Goal: Task Accomplishment & Management: Manage account settings

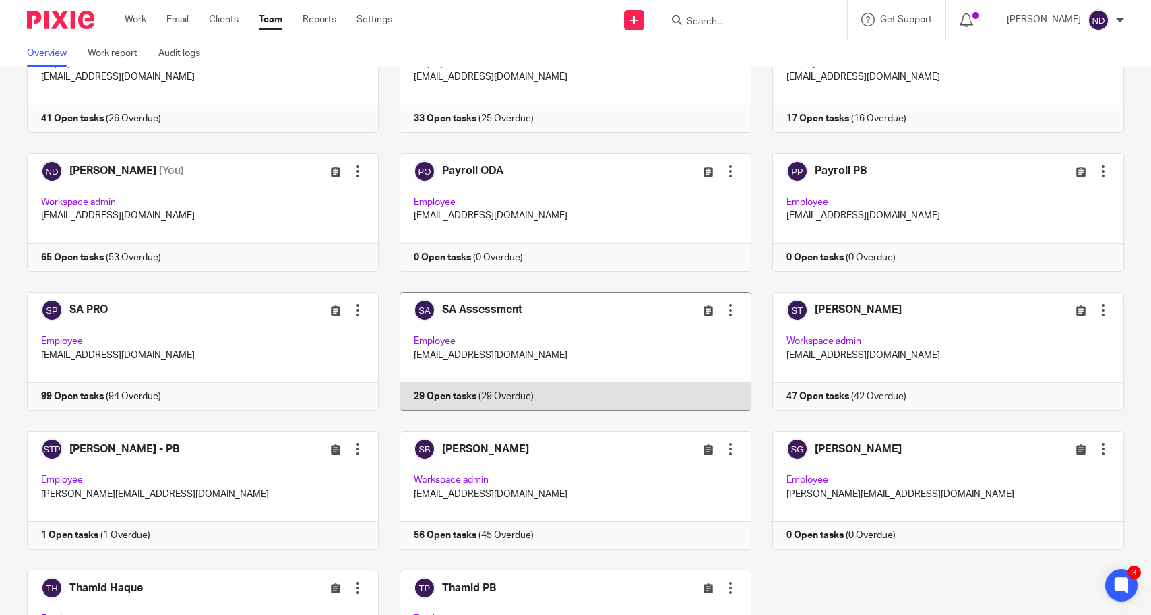
scroll to position [599, 0]
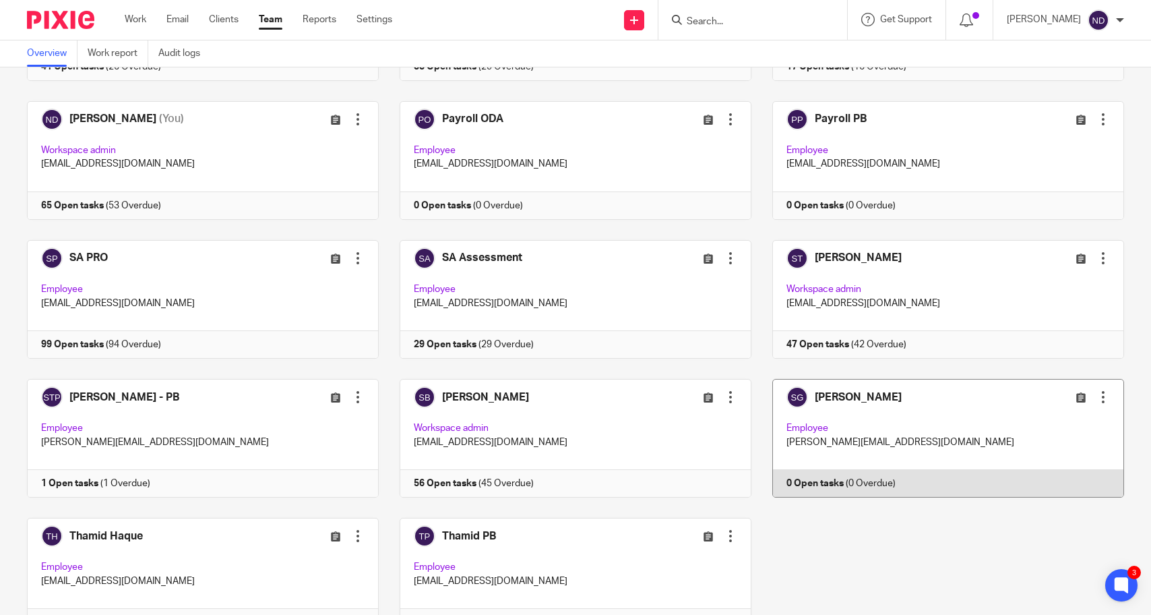
click at [1103, 395] on div at bounding box center [1102, 396] width 13 height 13
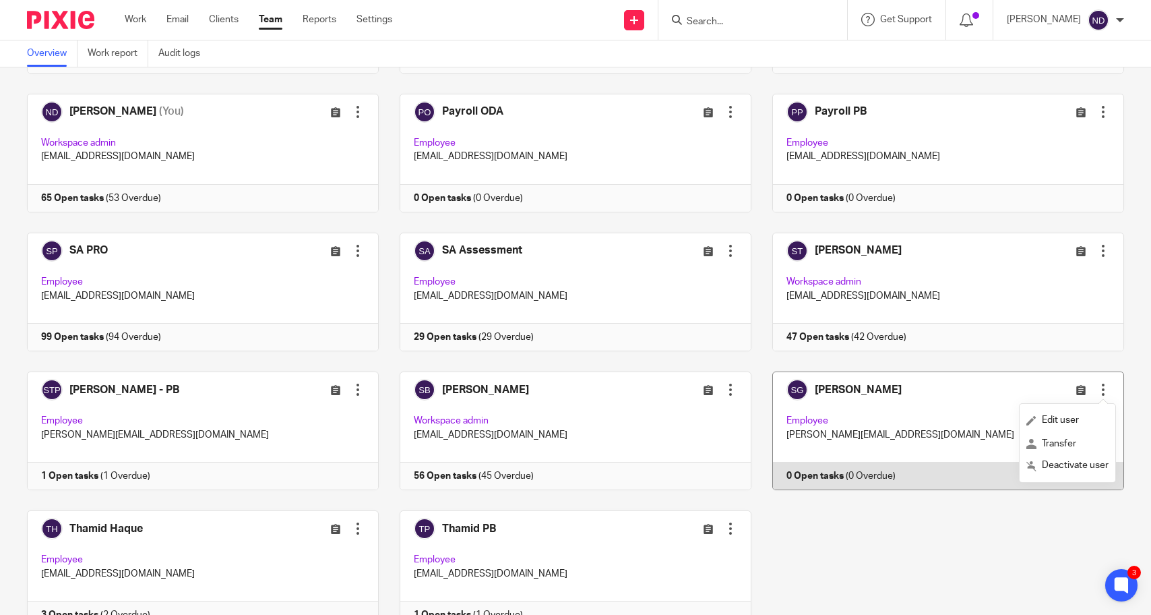
scroll to position [608, 0]
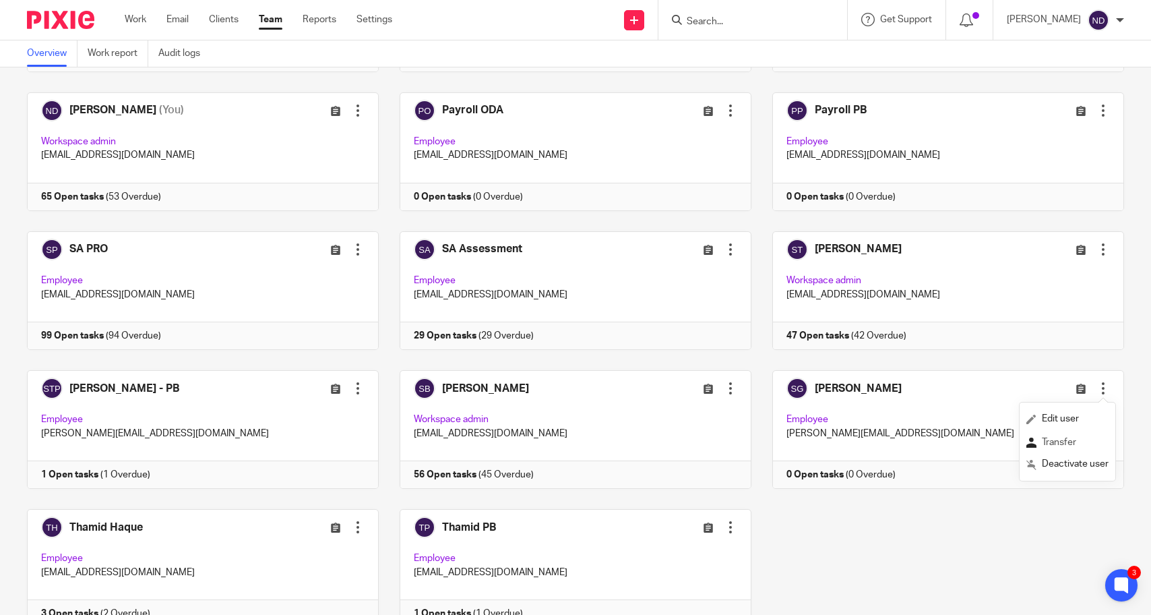
click at [1057, 440] on span "Transfer" at bounding box center [1059, 441] width 34 height 9
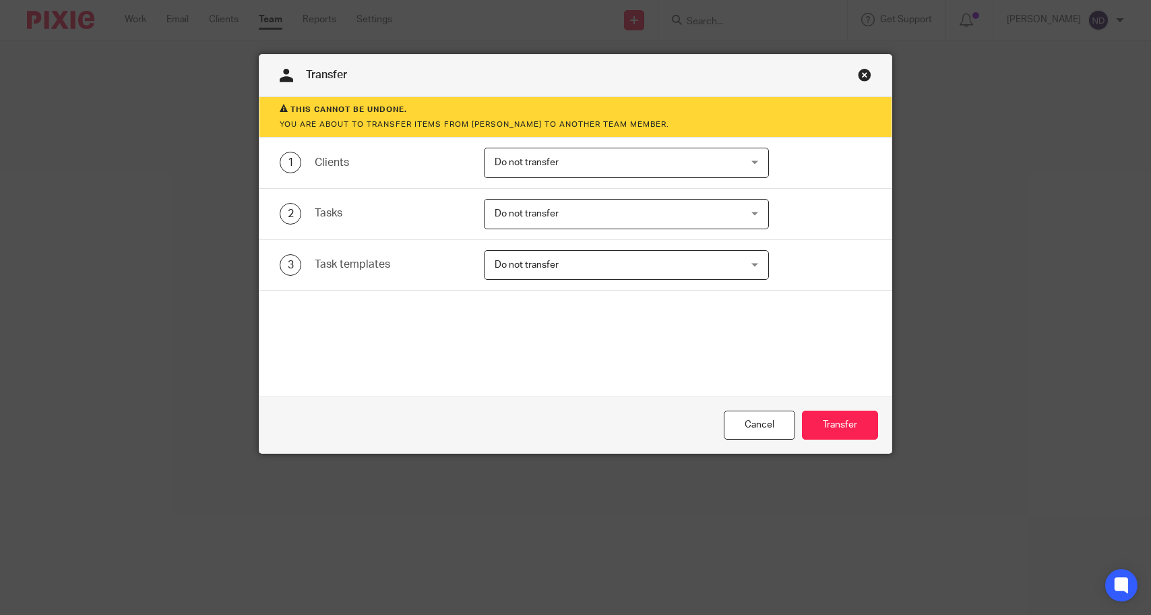
click at [611, 166] on span "Do not transfer" at bounding box center [604, 162] width 219 height 28
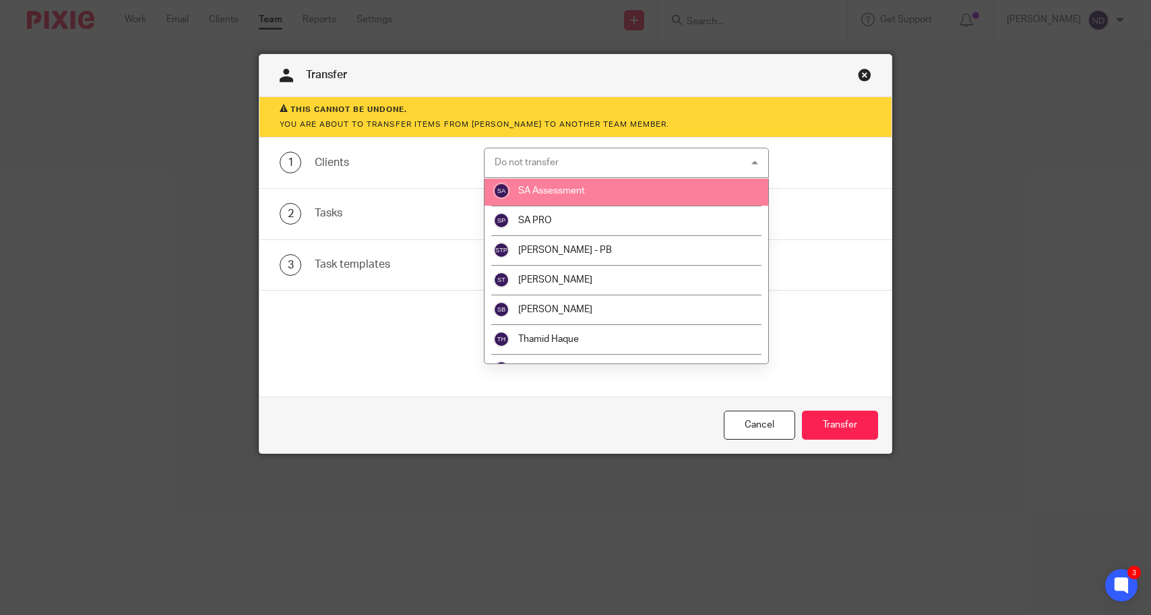
scroll to position [496, 0]
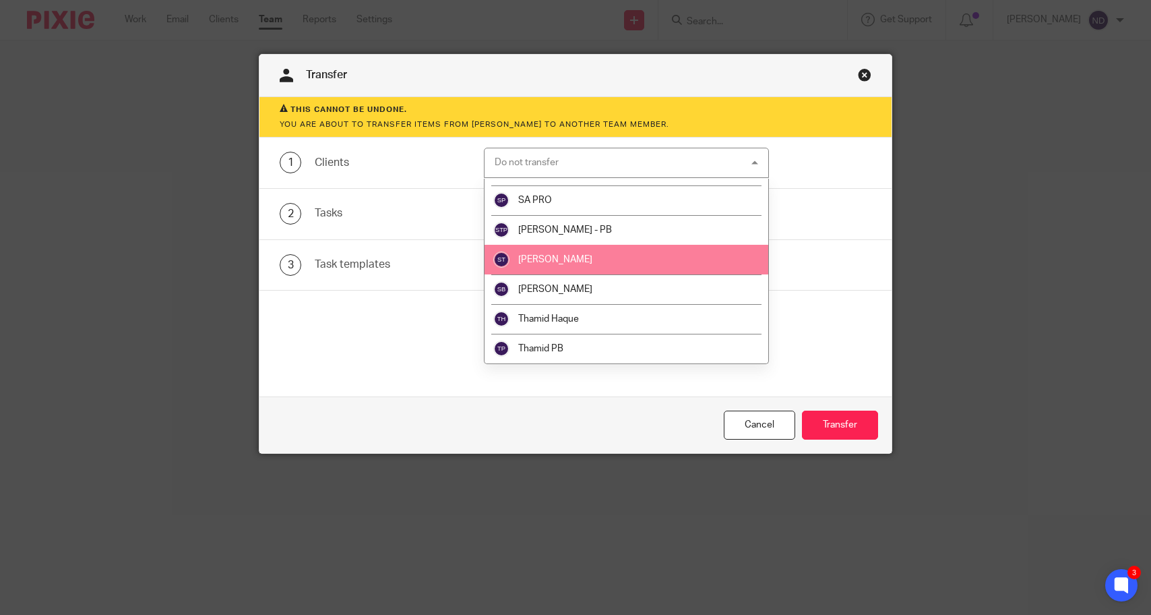
click at [611, 252] on li "[PERSON_NAME]" at bounding box center [627, 260] width 284 height 30
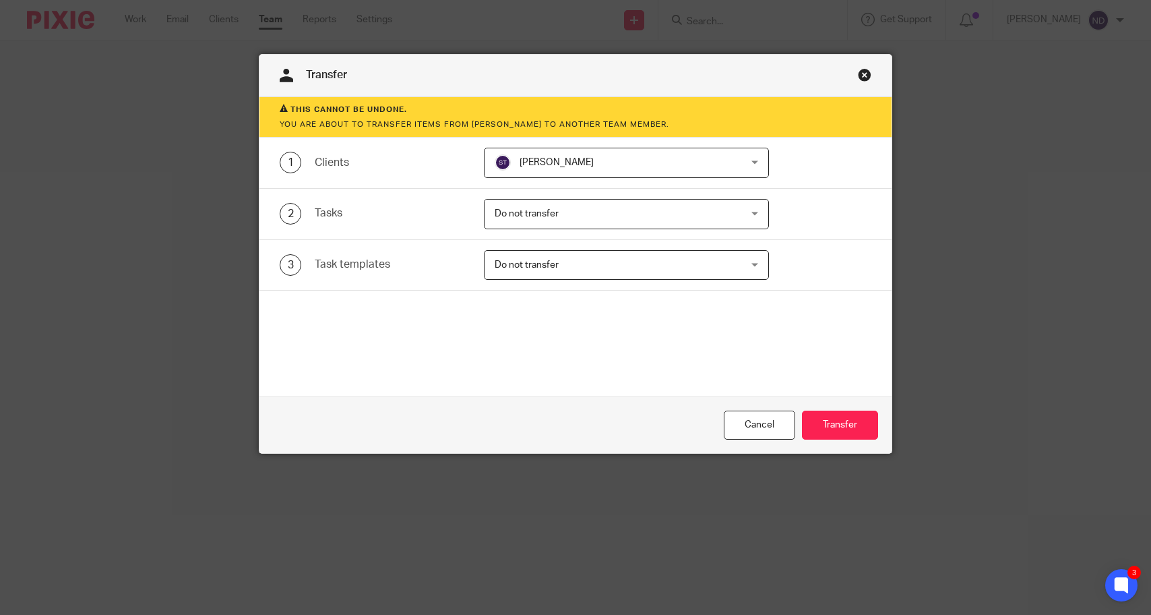
click at [581, 220] on span "Do not transfer" at bounding box center [604, 213] width 219 height 28
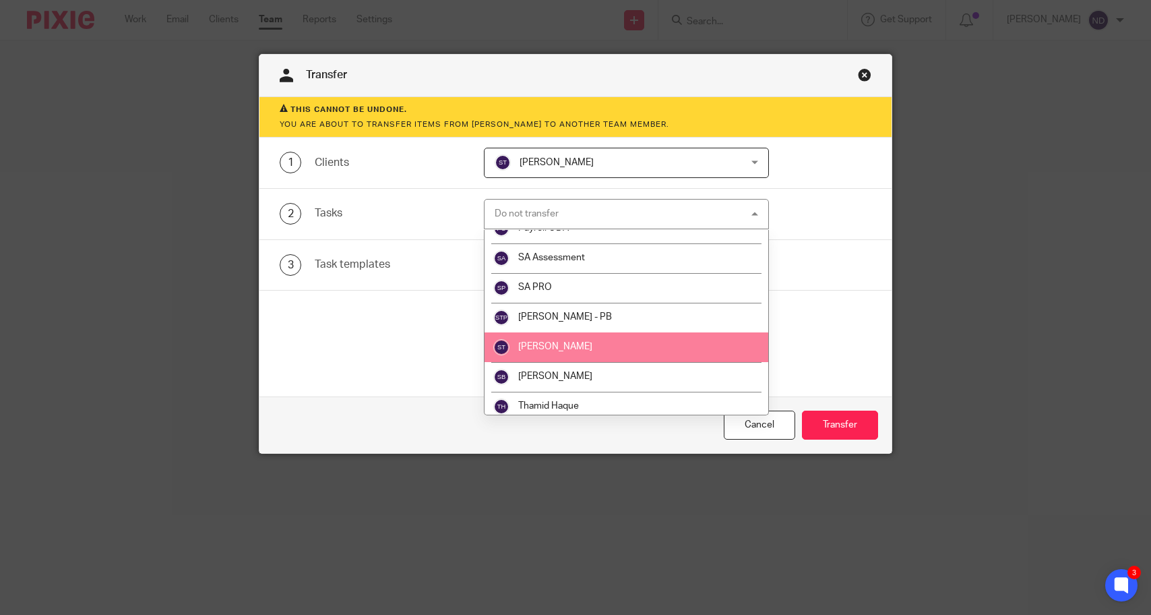
scroll to position [458, 0]
click at [638, 348] on li "[PERSON_NAME]" at bounding box center [627, 349] width 284 height 30
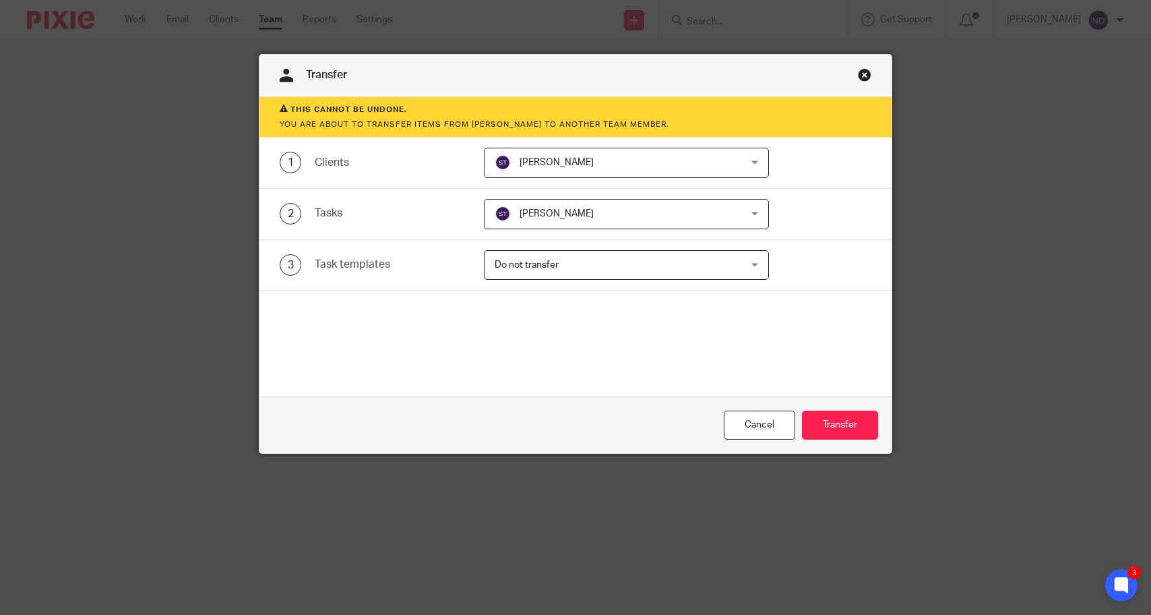
click at [636, 277] on span "Do not transfer" at bounding box center [604, 265] width 219 height 28
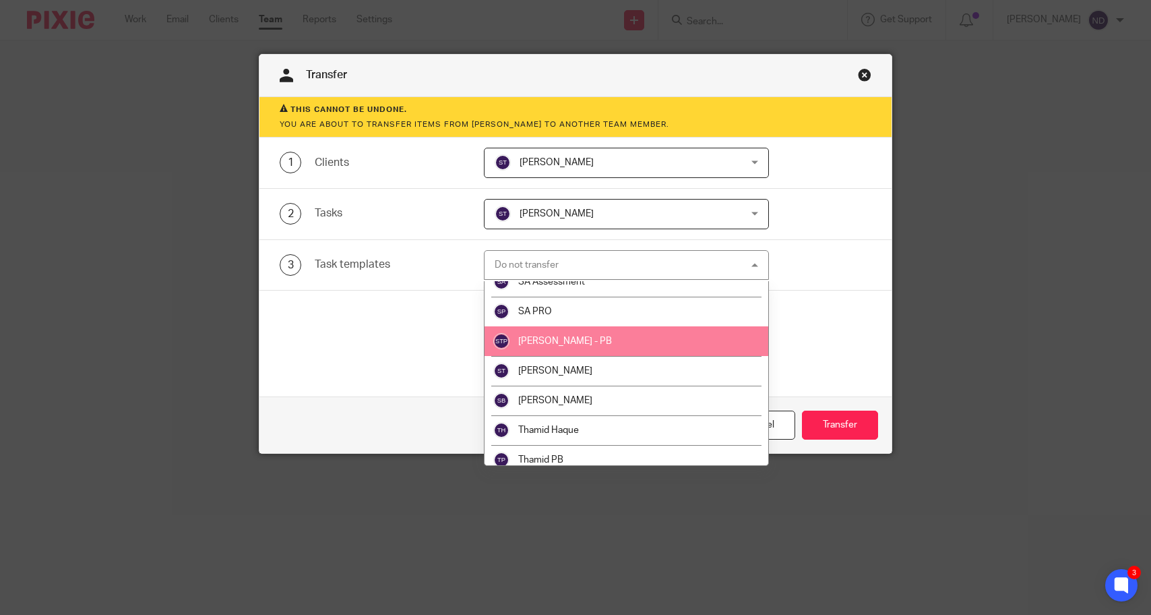
scroll to position [496, 0]
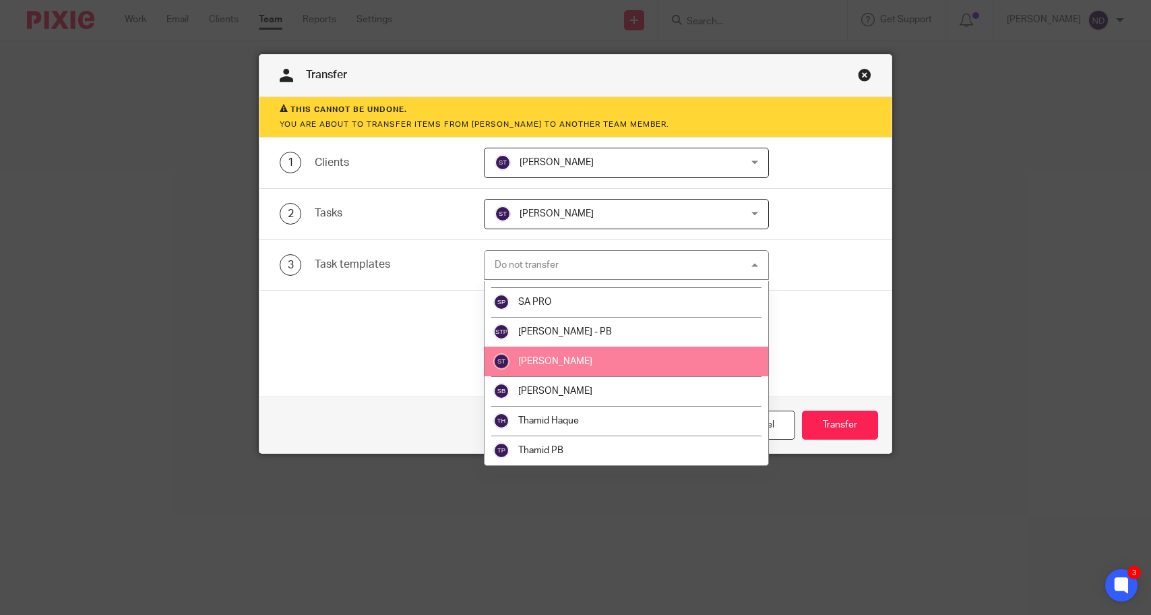
click at [648, 348] on li "[PERSON_NAME]" at bounding box center [627, 361] width 284 height 30
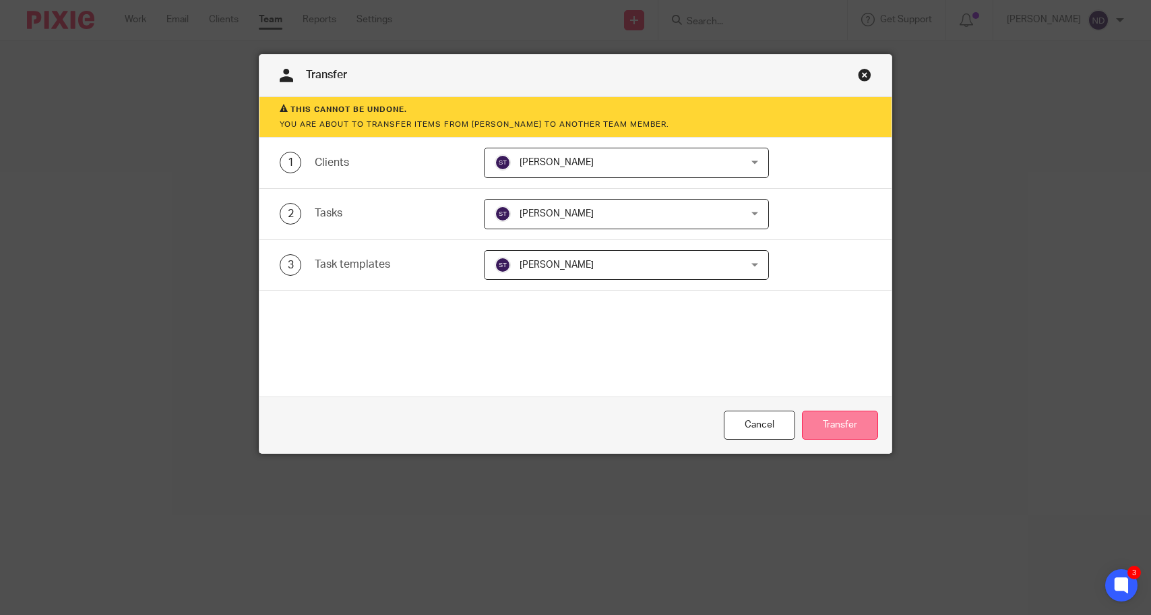
click at [839, 427] on button "Transfer" at bounding box center [840, 424] width 76 height 29
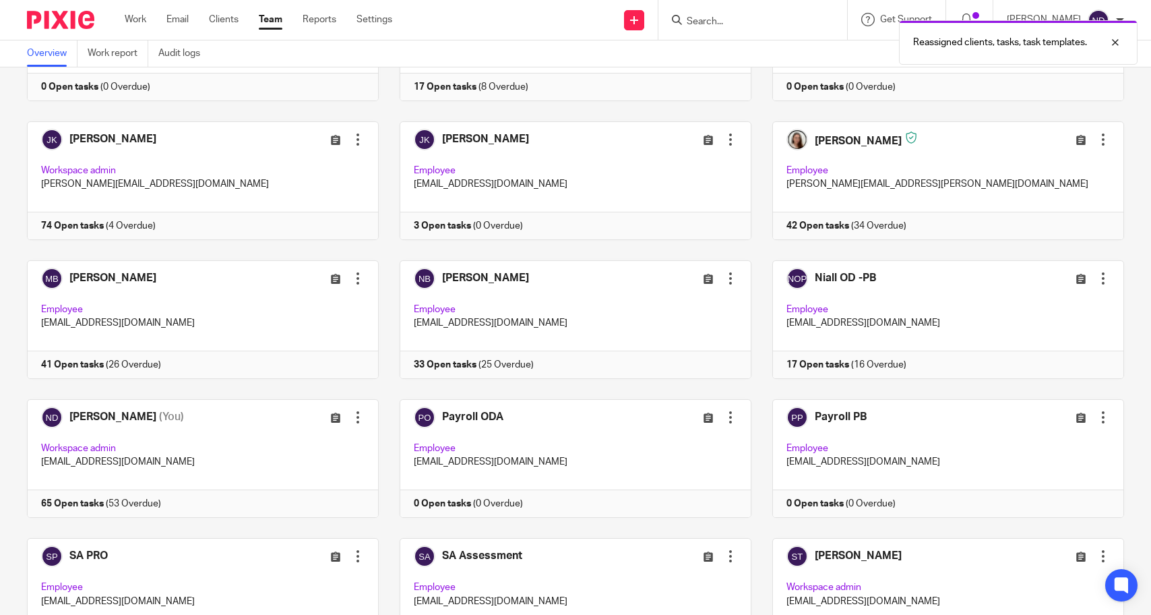
scroll to position [669, 0]
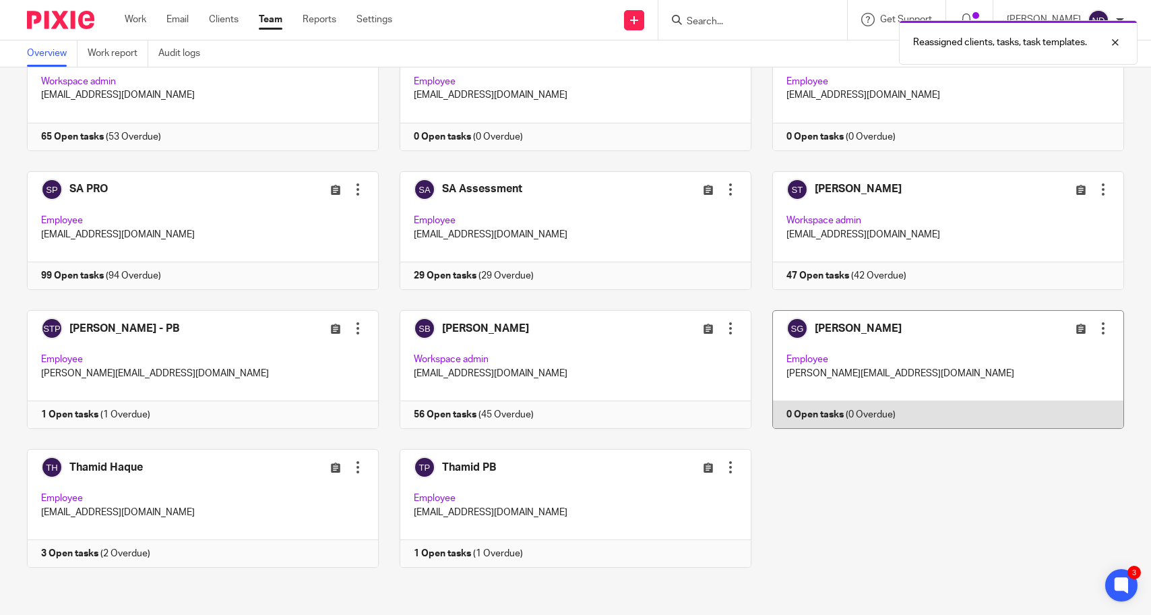
click at [1103, 328] on div at bounding box center [1102, 327] width 13 height 13
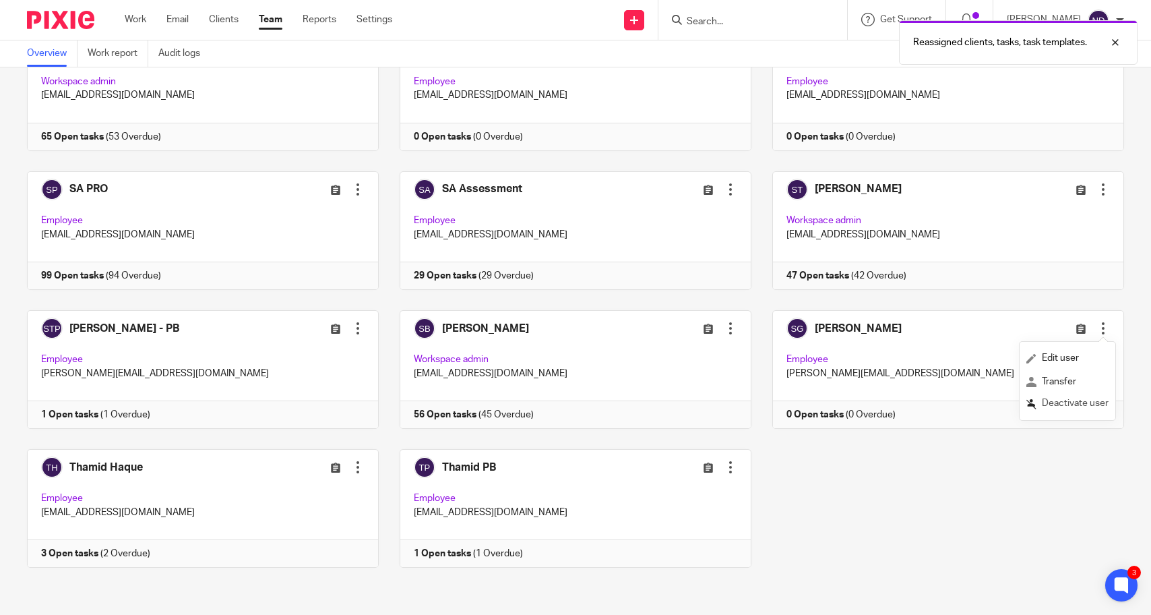
click at [1059, 405] on span "Deactivate user" at bounding box center [1075, 402] width 67 height 9
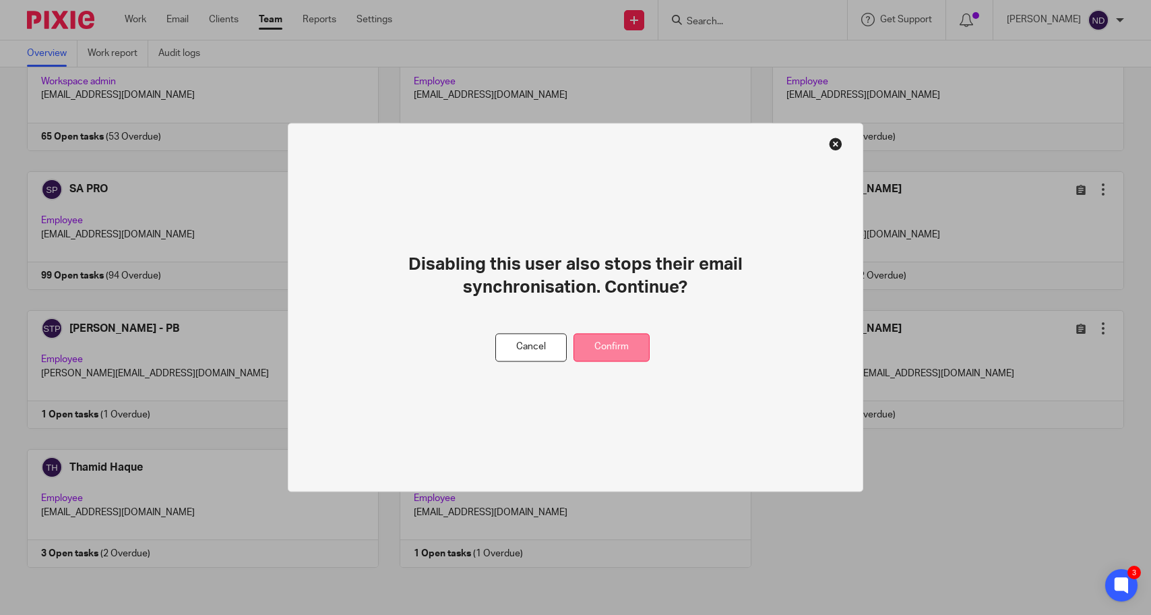
click at [601, 341] on button "Confirm" at bounding box center [612, 347] width 76 height 29
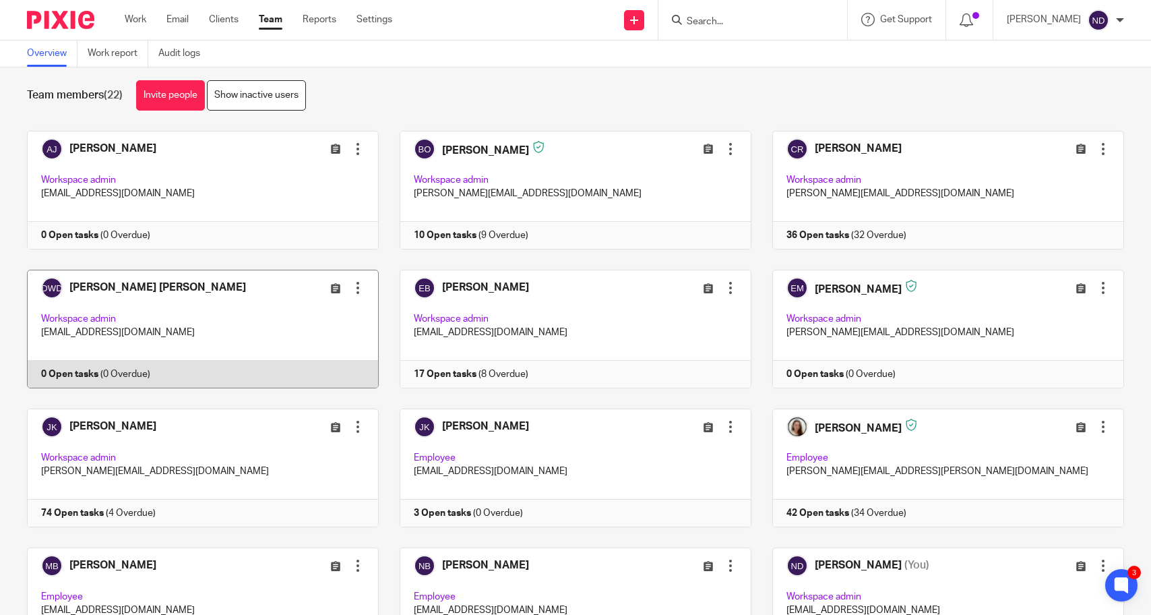
scroll to position [23, 0]
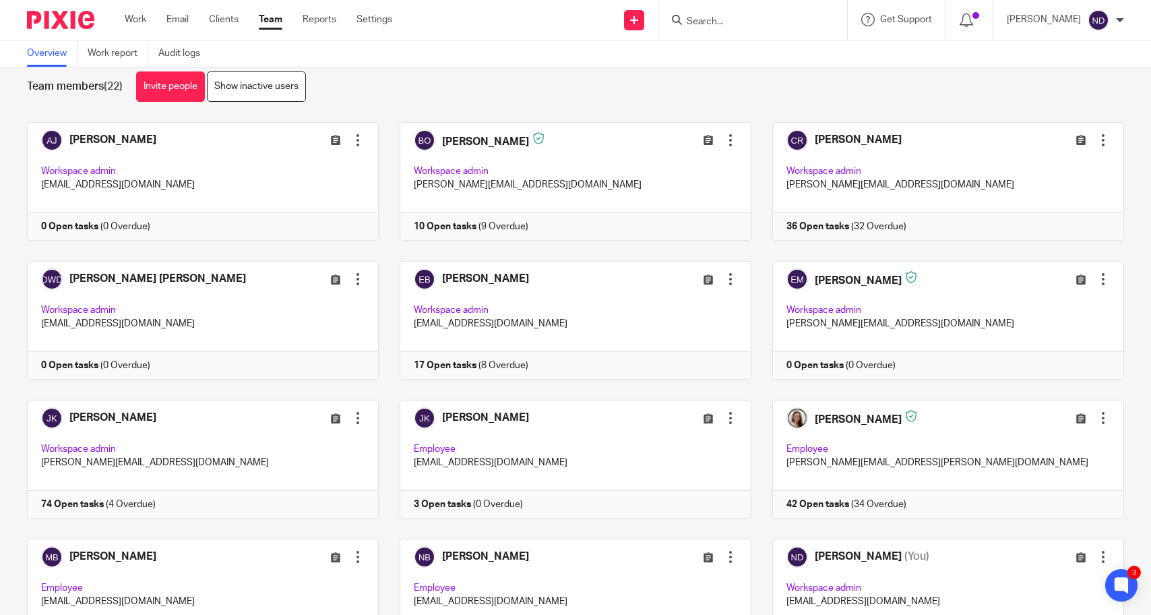
click at [719, 18] on input "Search" at bounding box center [745, 22] width 121 height 12
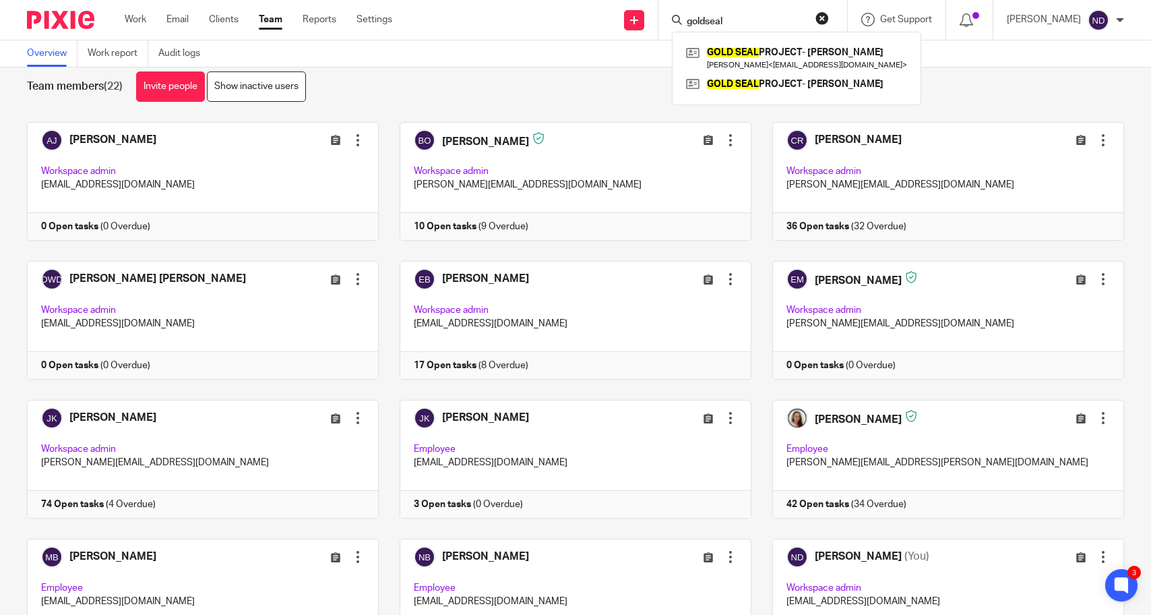
type input "goldseal"
click button "submit" at bounding box center [0, 0] width 0 height 0
click at [753, 48] on link at bounding box center [797, 57] width 228 height 31
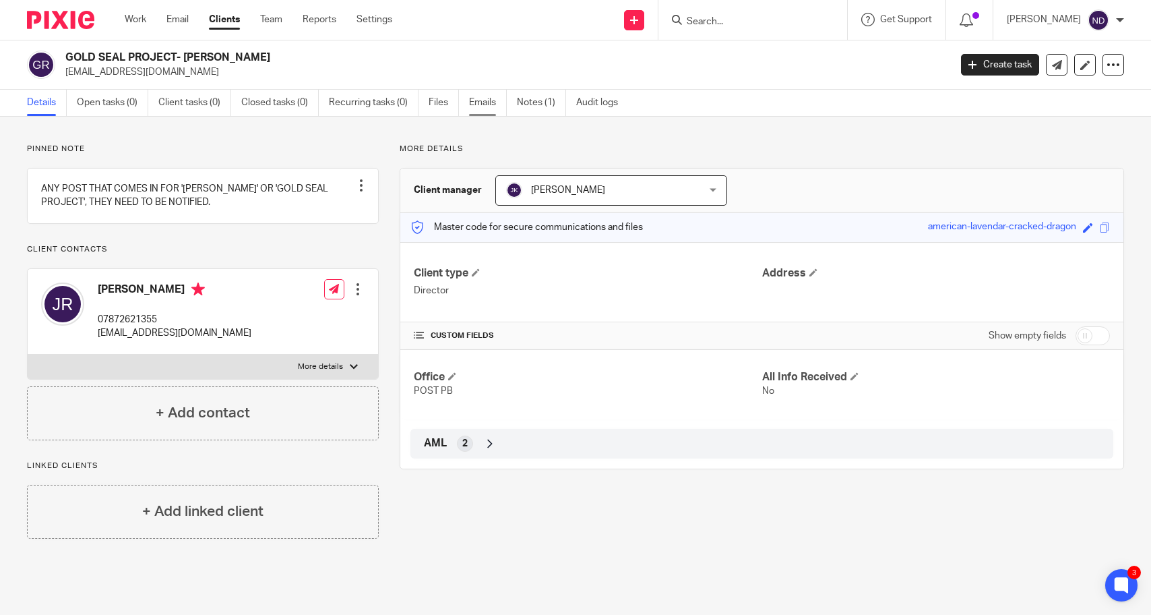
click at [489, 104] on link "Emails" at bounding box center [488, 103] width 38 height 26
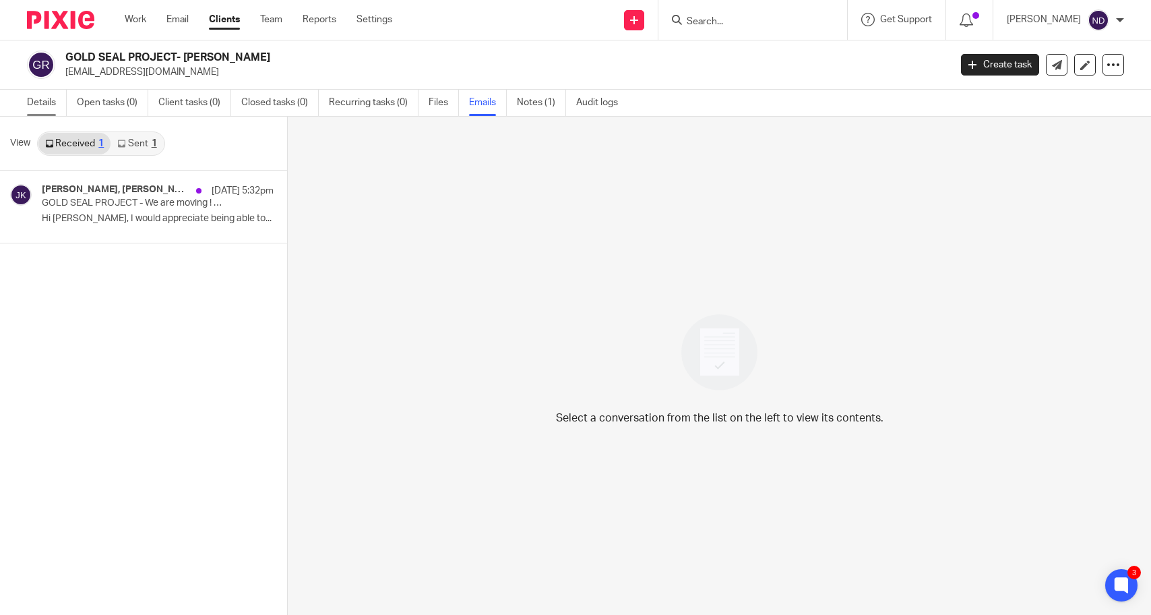
click at [42, 102] on link "Details" at bounding box center [47, 103] width 40 height 26
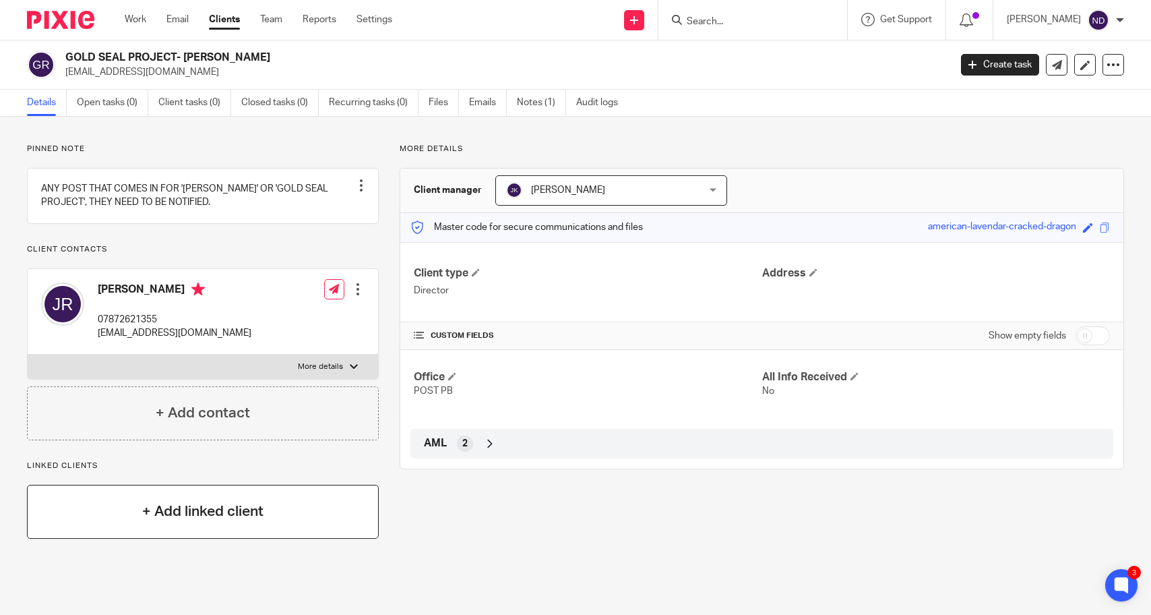
click at [180, 516] on h4 "+ Add linked client" at bounding box center [202, 511] width 121 height 21
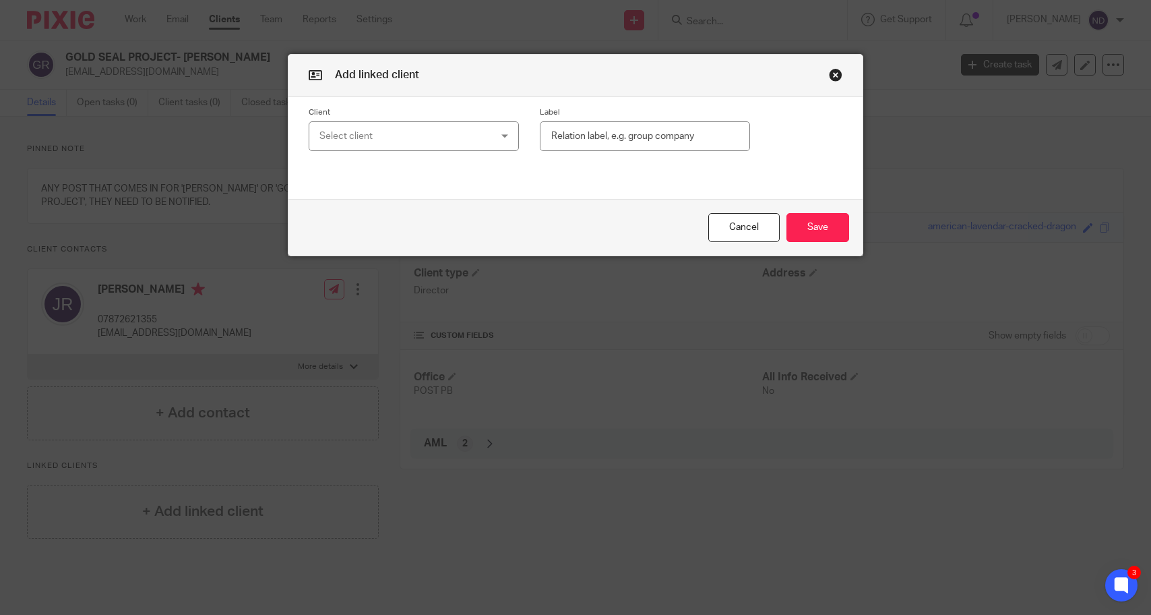
click at [340, 135] on div "Select client" at bounding box center [398, 136] width 159 height 28
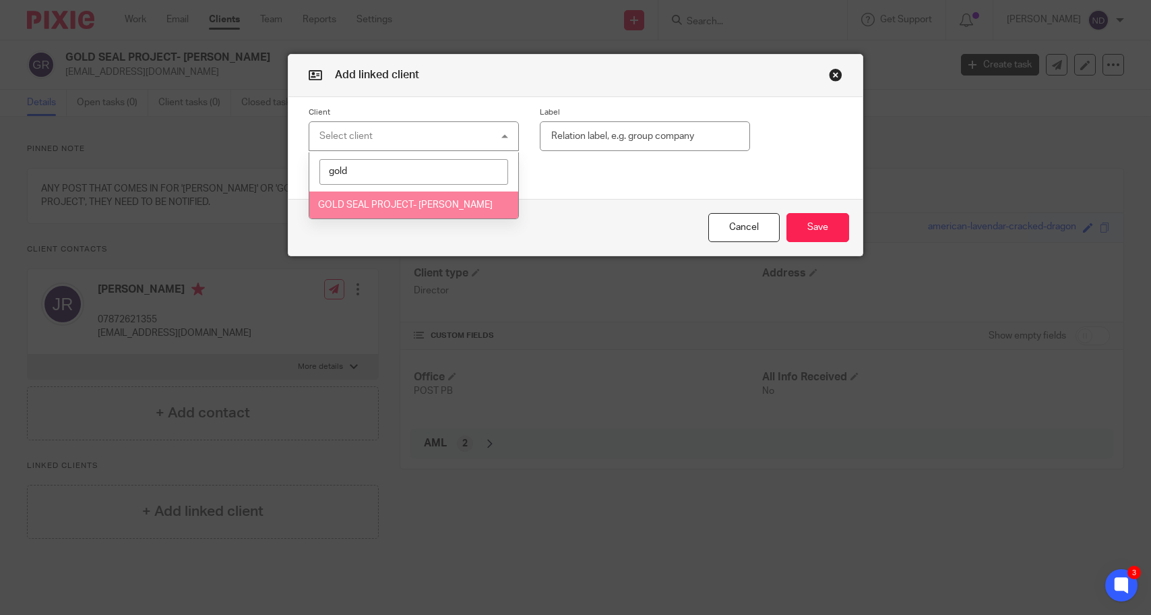
type input "gold"
click at [365, 208] on span "GOLD SEAL PROJECT- [PERSON_NAME]" at bounding box center [405, 204] width 175 height 9
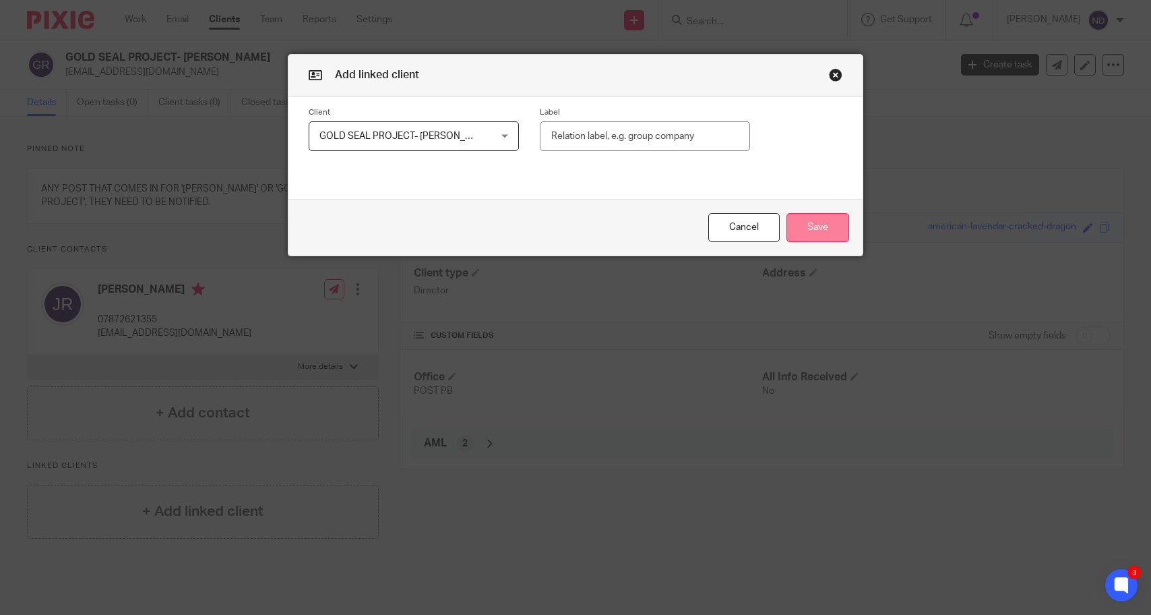
click at [817, 228] on button "Save" at bounding box center [817, 227] width 63 height 29
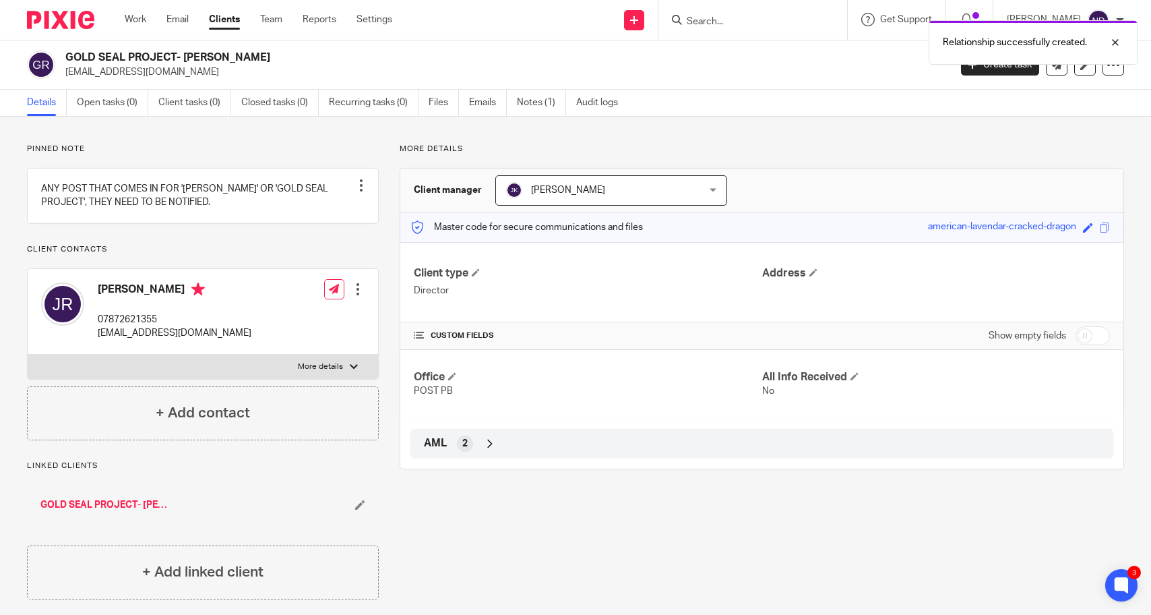
click at [74, 512] on link "GOLD SEAL PROJECT- [PERSON_NAME]" at bounding box center [105, 504] width 130 height 13
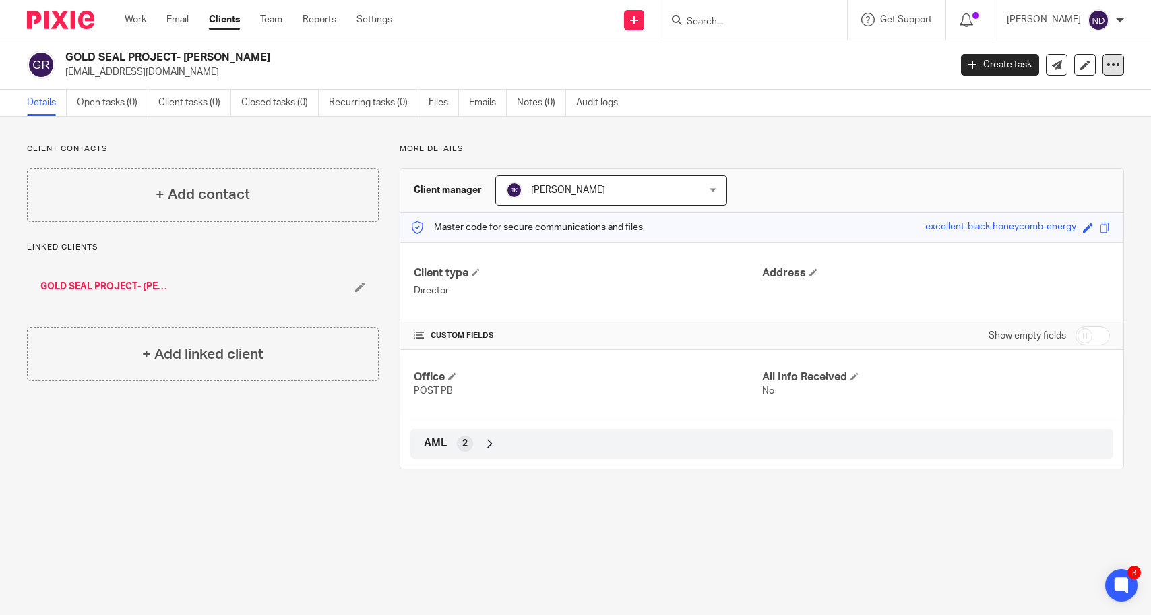
click at [1110, 62] on icon at bounding box center [1113, 64] width 13 height 13
click at [997, 136] on link "Merge" at bounding box center [1039, 139] width 149 height 20
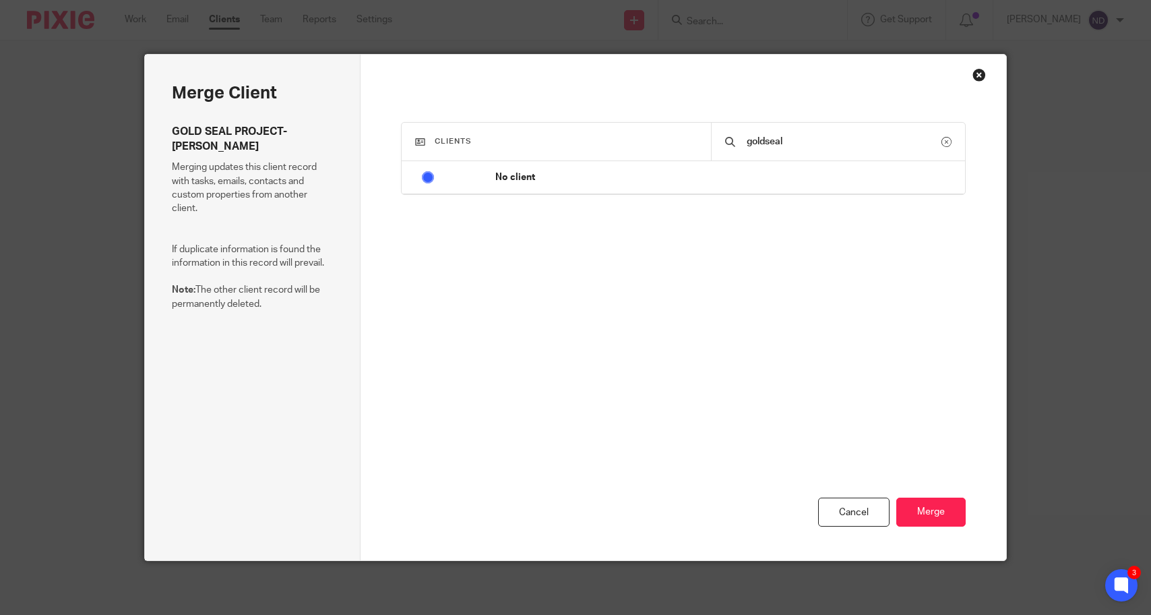
type input "goldseal"
click at [896, 497] on button "Merge" at bounding box center [930, 511] width 69 height 29
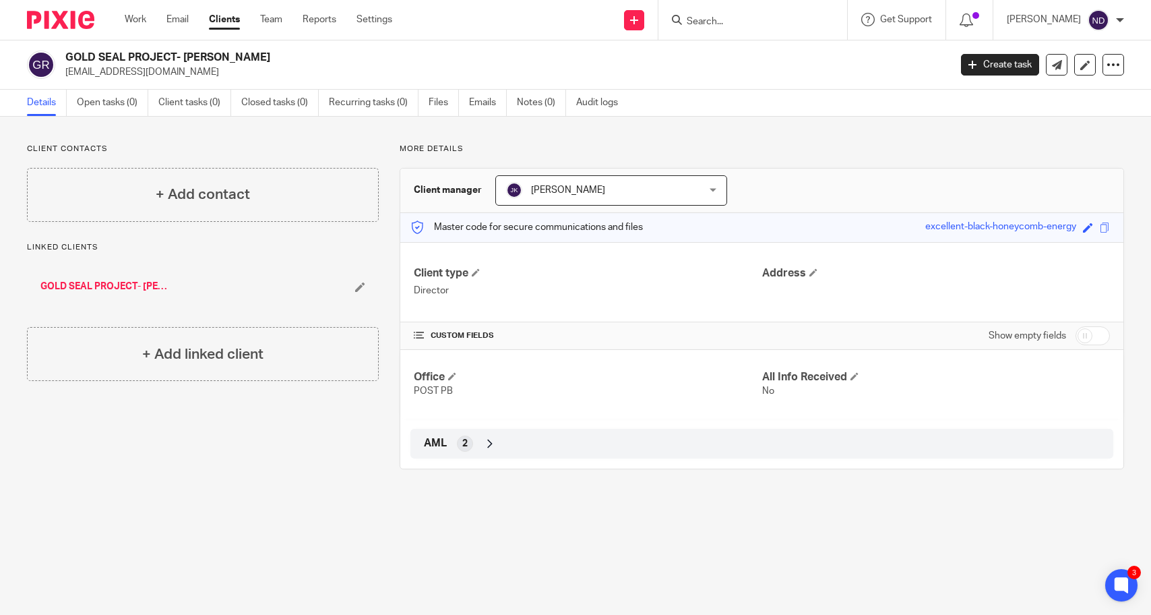
click at [718, 15] on form at bounding box center [757, 19] width 144 height 17
click at [720, 22] on input "Search" at bounding box center [745, 22] width 121 height 12
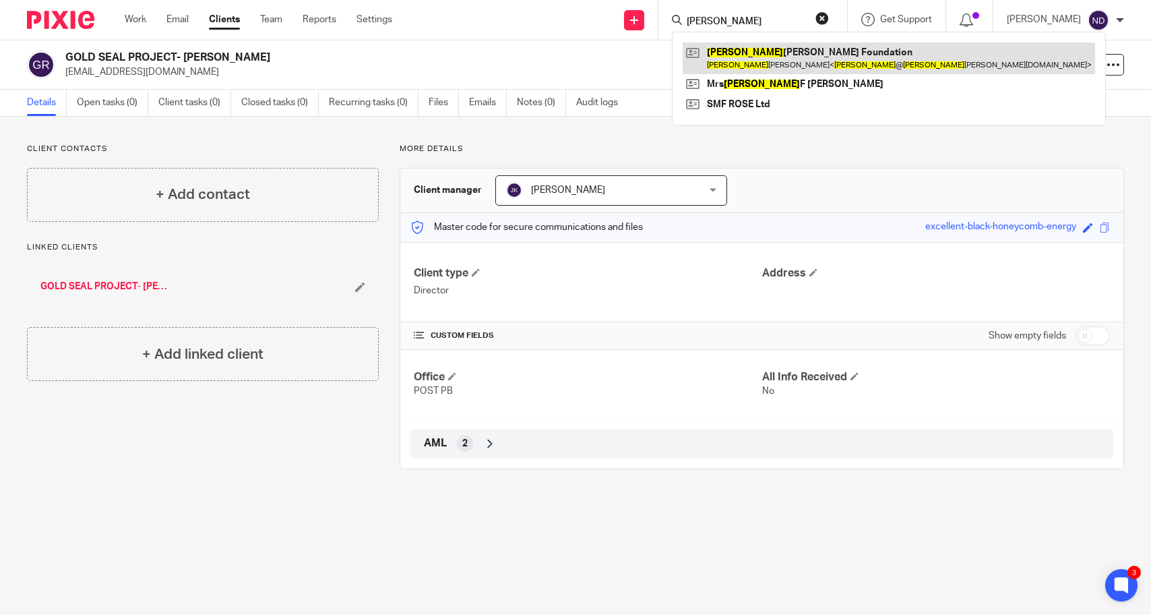
type input "stacy"
click at [761, 55] on link at bounding box center [889, 57] width 412 height 31
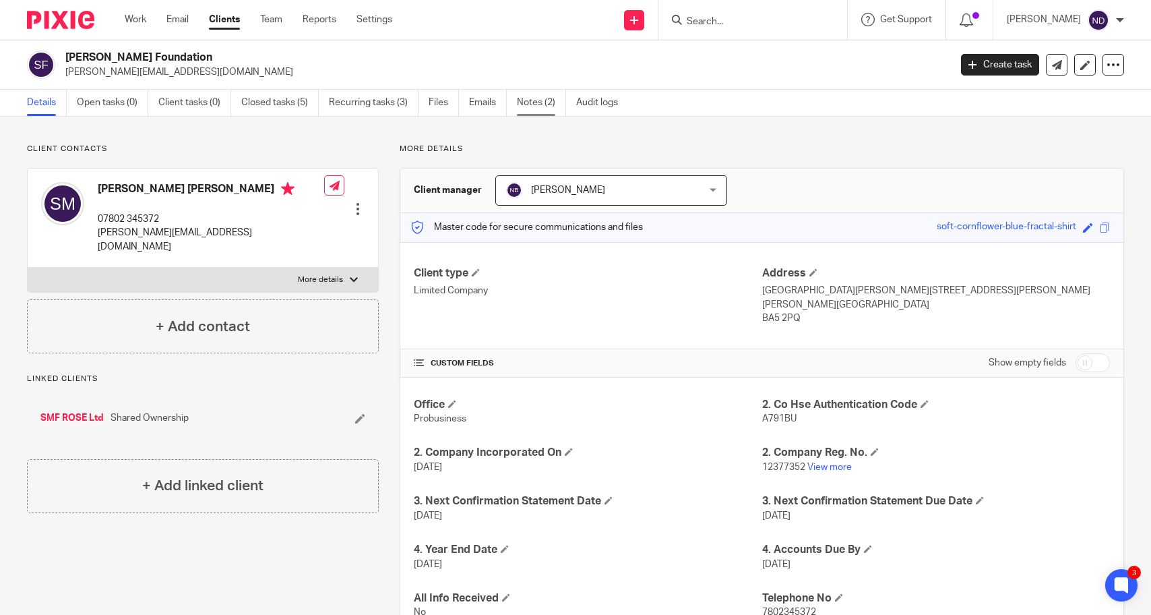
click at [532, 106] on link "Notes (2)" at bounding box center [541, 103] width 49 height 26
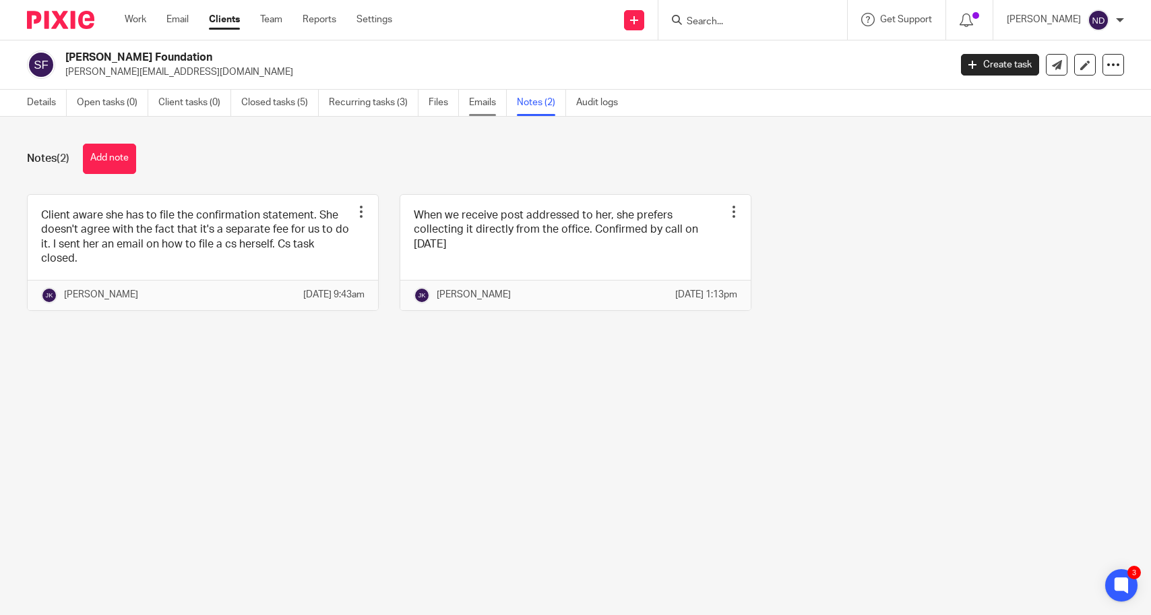
click at [483, 105] on link "Emails" at bounding box center [488, 103] width 38 height 26
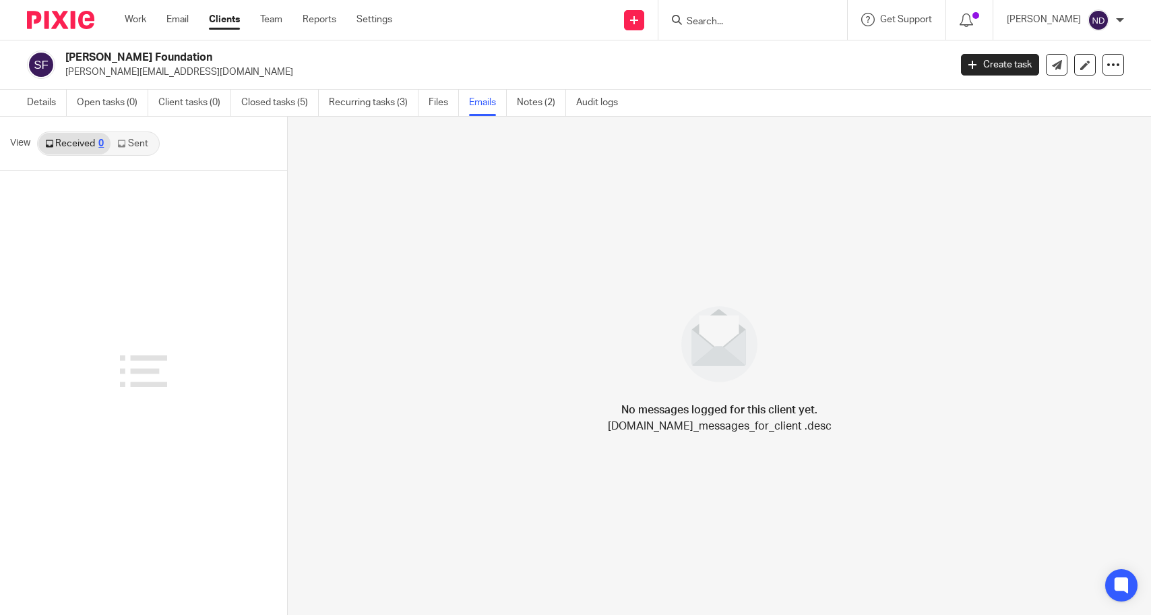
click at [133, 144] on link "Sent" at bounding box center [134, 144] width 47 height 22
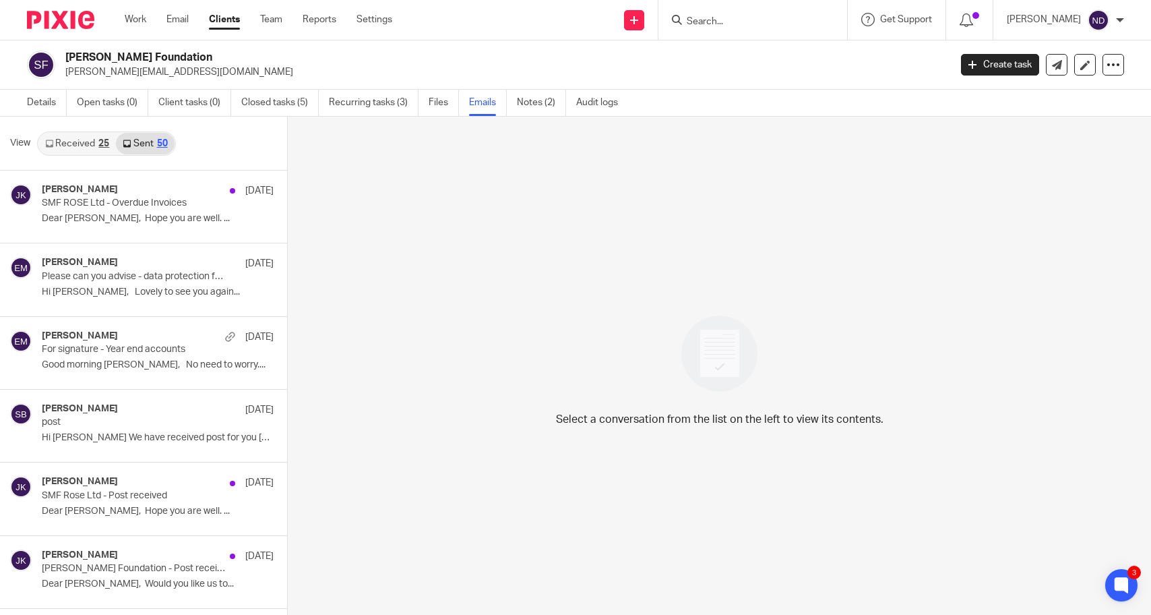
scroll to position [2, 0]
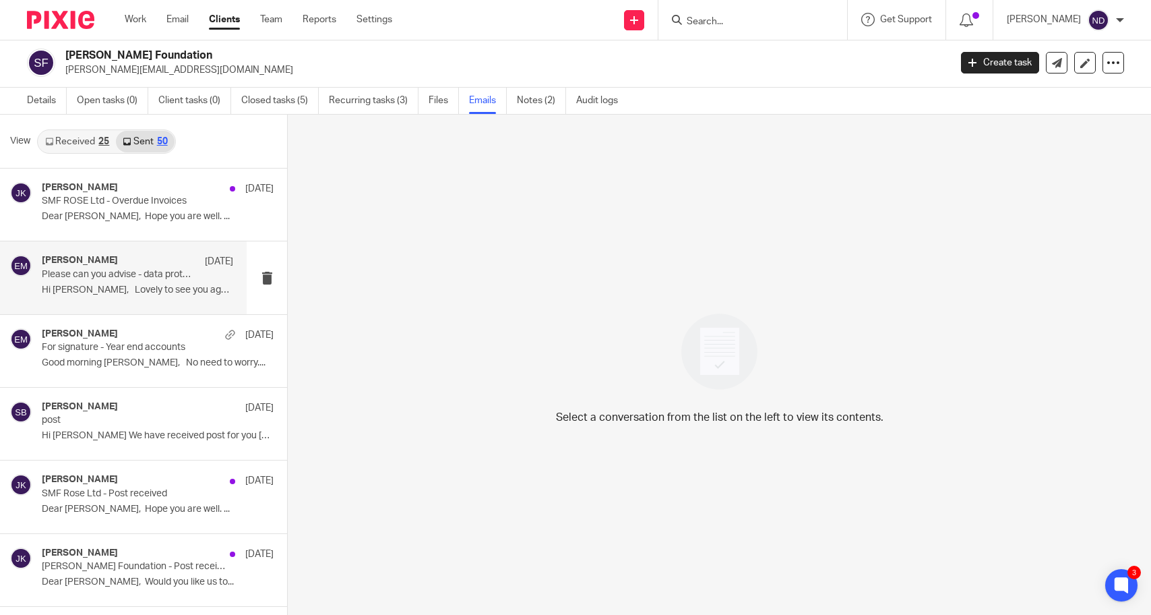
click at [91, 281] on div "[PERSON_NAME] [DATE] Please can you advise - data protection fee? Hi [PERSON_NA…" at bounding box center [137, 277] width 191 height 45
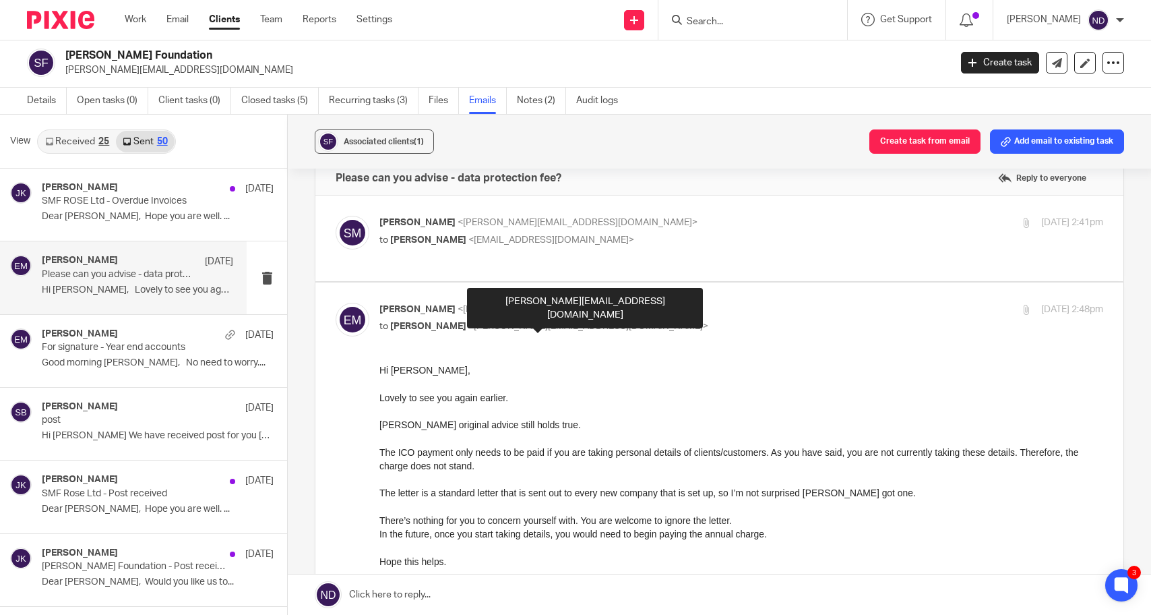
scroll to position [0, 0]
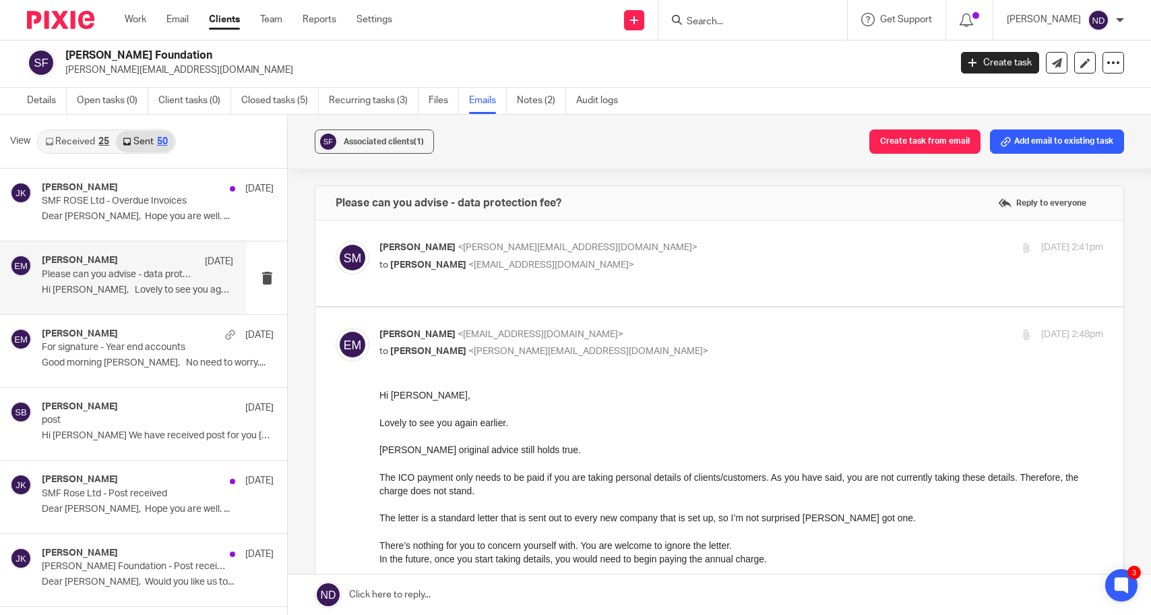
click at [466, 249] on span "<[PERSON_NAME][EMAIL_ADDRESS][DOMAIN_NAME]>" at bounding box center [578, 247] width 240 height 9
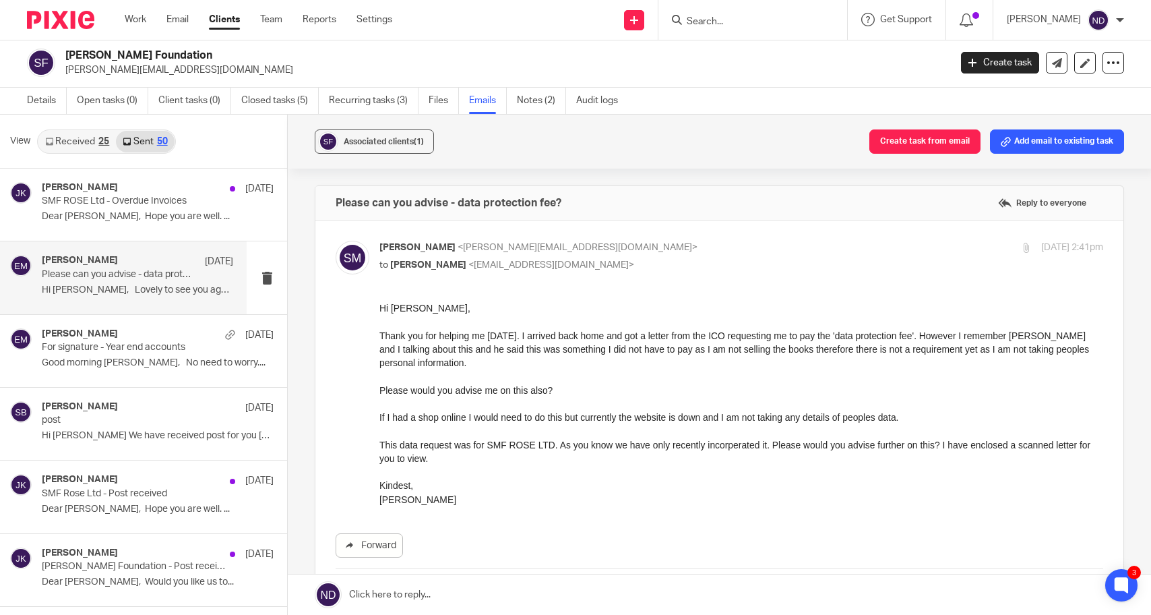
click at [472, 254] on p "[PERSON_NAME] <[PERSON_NAME][EMAIL_ADDRESS][DOMAIN_NAME]>" at bounding box center [620, 248] width 483 height 14
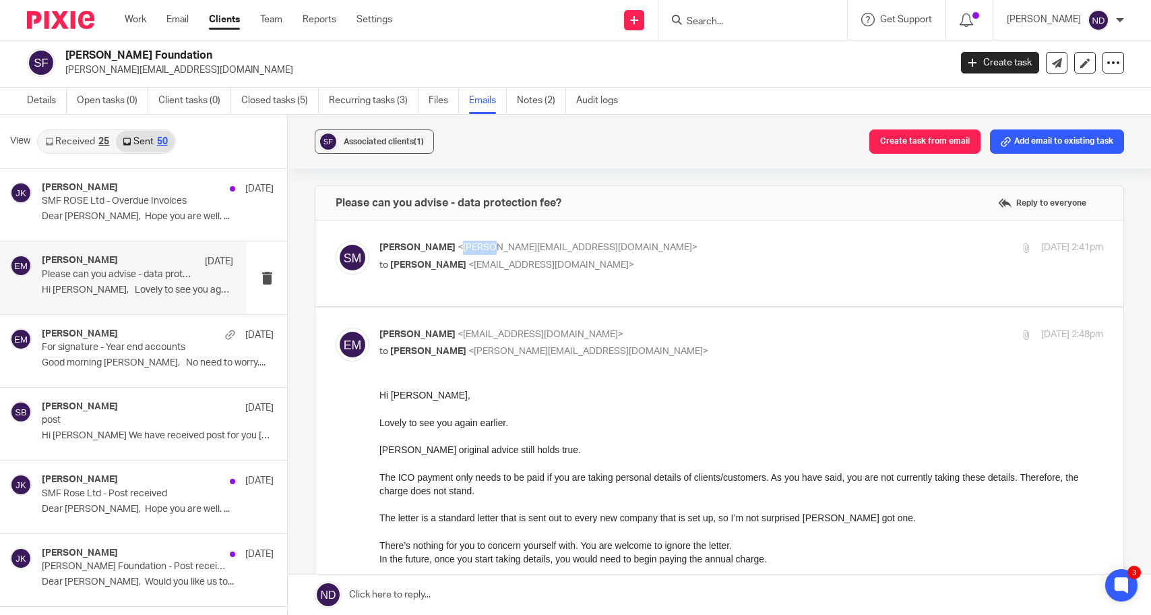
click at [472, 254] on p "[PERSON_NAME] <[PERSON_NAME][EMAIL_ADDRESS][DOMAIN_NAME]>" at bounding box center [620, 248] width 483 height 14
click at [520, 251] on span "<[PERSON_NAME][EMAIL_ADDRESS][DOMAIN_NAME]>" at bounding box center [578, 247] width 240 height 9
checkbox input "true"
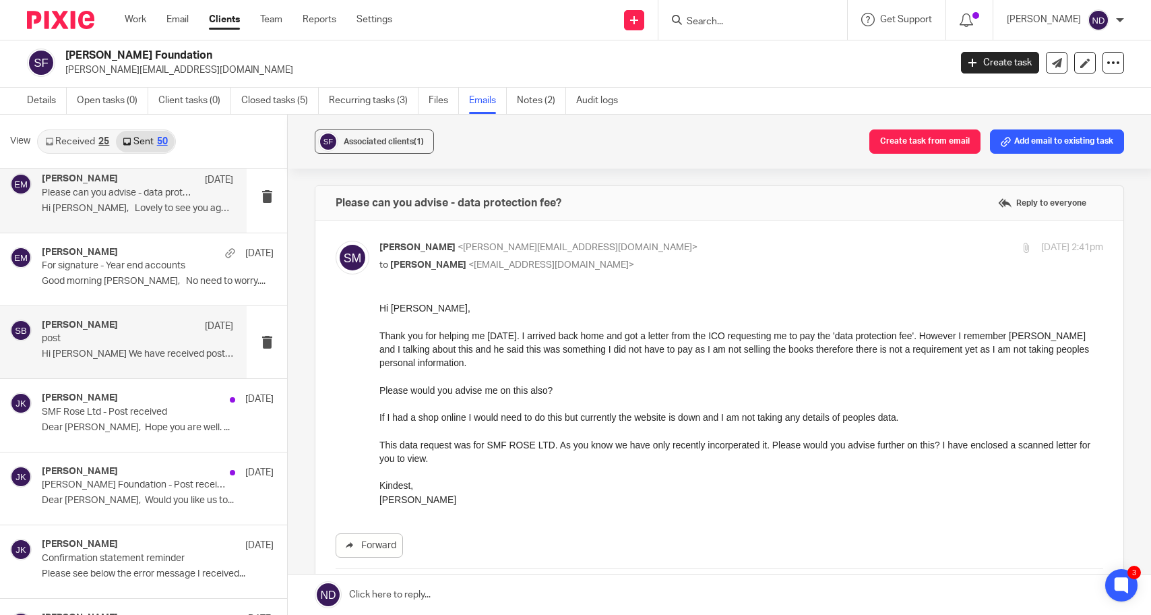
scroll to position [91, 0]
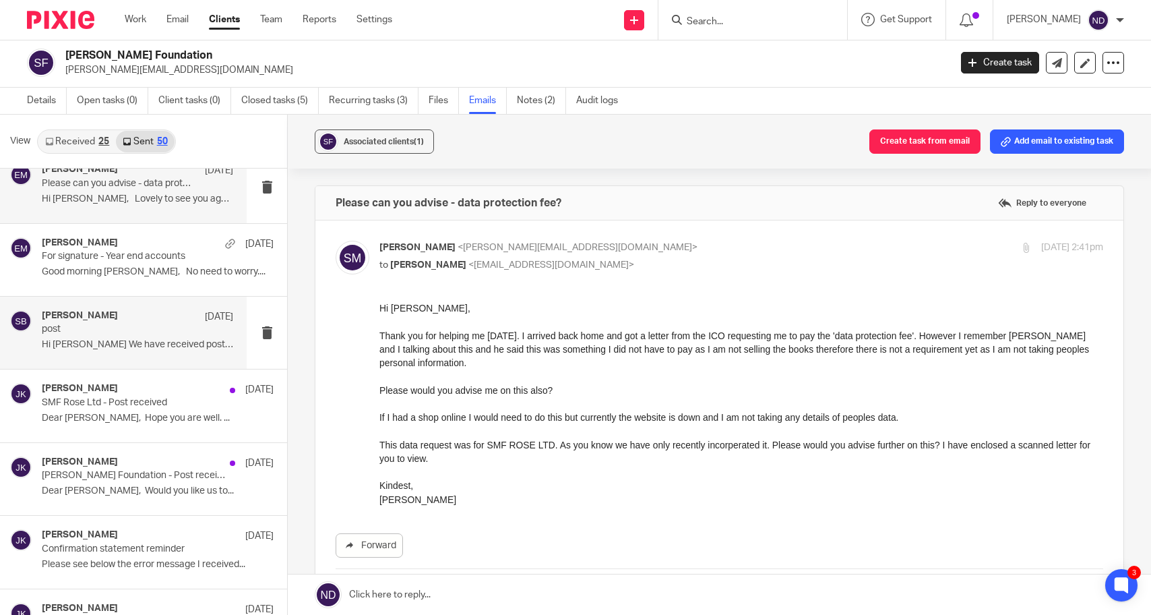
click at [96, 326] on p "post" at bounding box center [118, 328] width 153 height 11
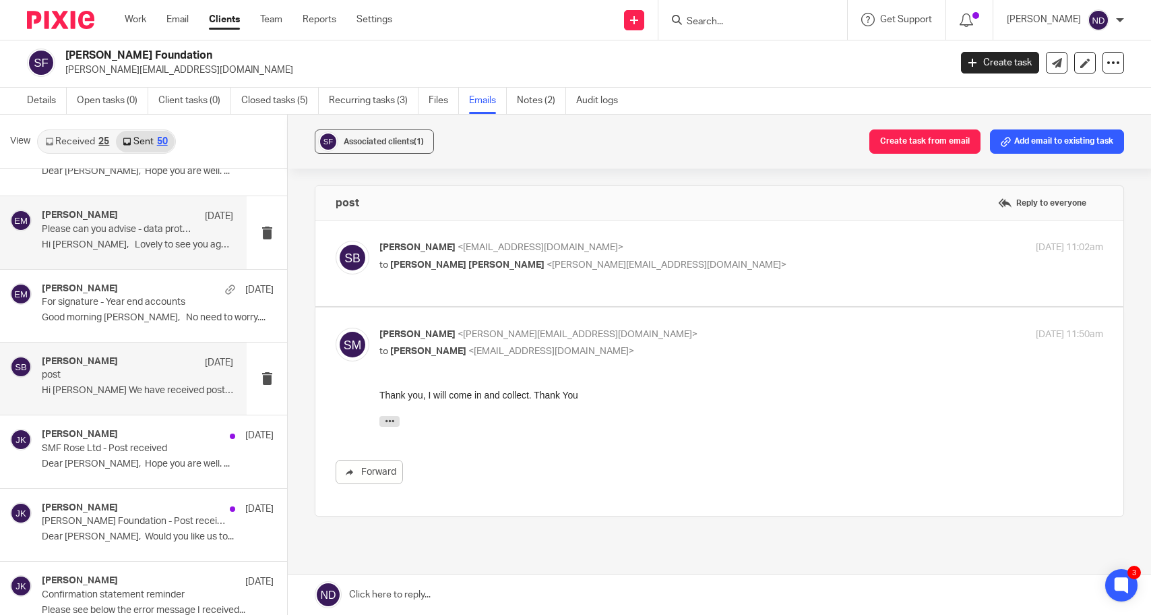
scroll to position [0, 0]
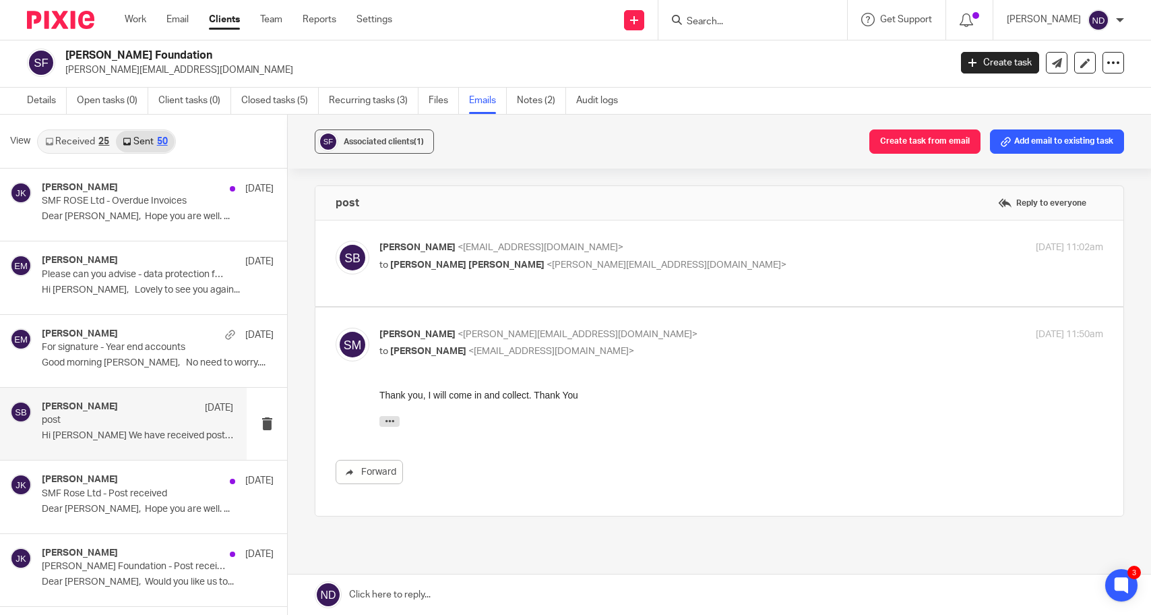
click at [72, 142] on link "Received 25" at bounding box center [77, 142] width 78 height 22
